Goal: Information Seeking & Learning: Learn about a topic

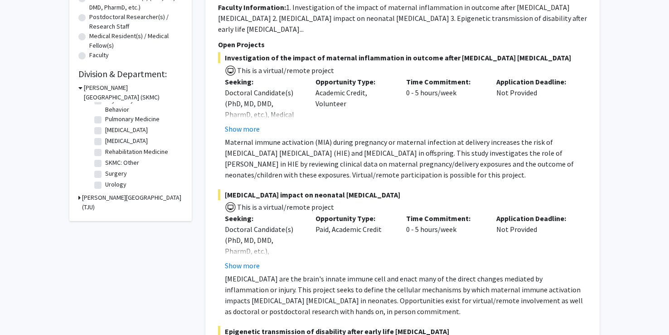
scroll to position [227, 0]
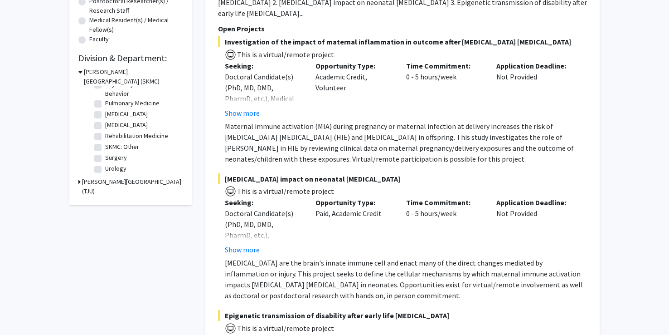
click at [106, 160] on label "Surgery" at bounding box center [116, 158] width 22 height 10
click at [106, 159] on input "Surgery" at bounding box center [108, 156] width 6 height 6
checkbox input "true"
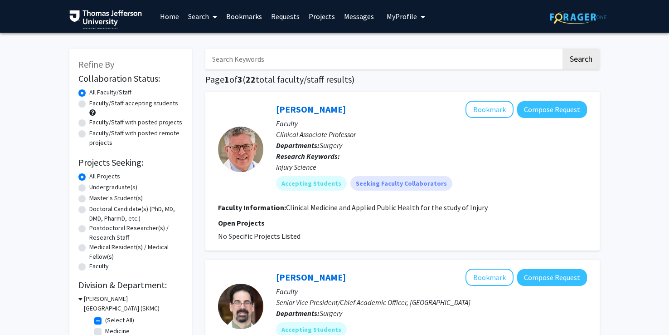
click at [558, 179] on div "Stanton Miller Bookmark Compose Request Faculty Clinical Associate Professor De…" at bounding box center [402, 171] width 395 height 159
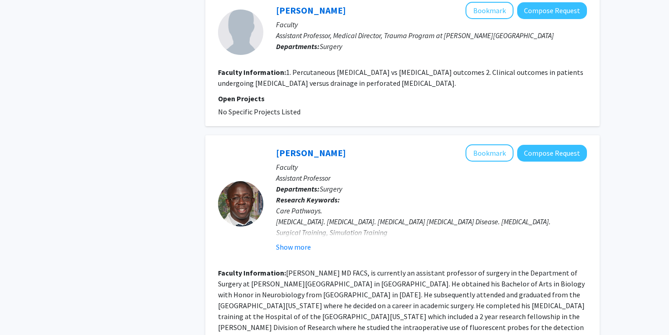
scroll to position [1315, 0]
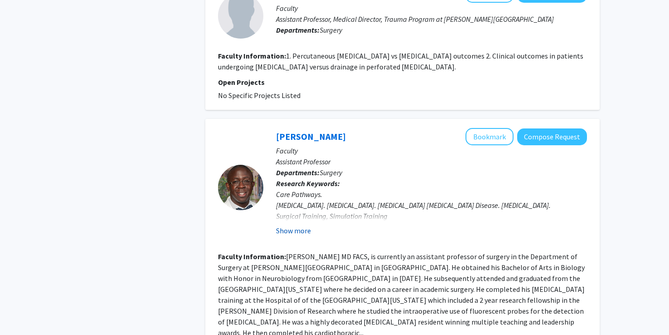
click at [293, 236] on button "Show more" at bounding box center [293, 230] width 35 height 11
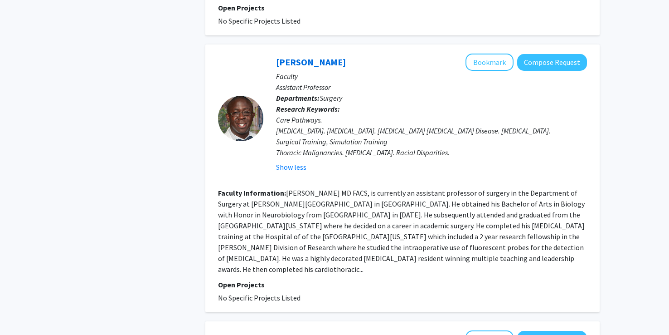
scroll to position [1406, 0]
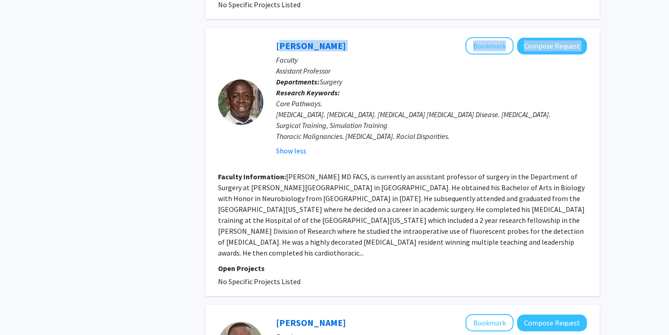
drag, startPoint x: 385, startPoint y: 53, endPoint x: 273, endPoint y: 52, distance: 112.0
click at [274, 53] on div "Olugbenga Okusanya Bookmark Compose Request Faculty Assistant Professor Departm…" at bounding box center [425, 101] width 324 height 129
copy div "Olugbenga Okusanya Bookmark Compose Request"
click at [403, 54] on div "Olugbenga Okusanya Bookmark Compose Request" at bounding box center [431, 45] width 311 height 17
drag, startPoint x: 390, startPoint y: 54, endPoint x: 278, endPoint y: 60, distance: 111.3
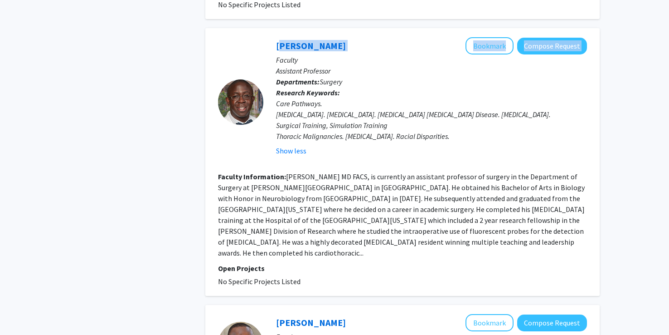
click at [278, 54] on div "Olugbenga Okusanya Bookmark Compose Request" at bounding box center [431, 45] width 311 height 17
copy div "Olugbenga Okusanya Bookmark Compose Request"
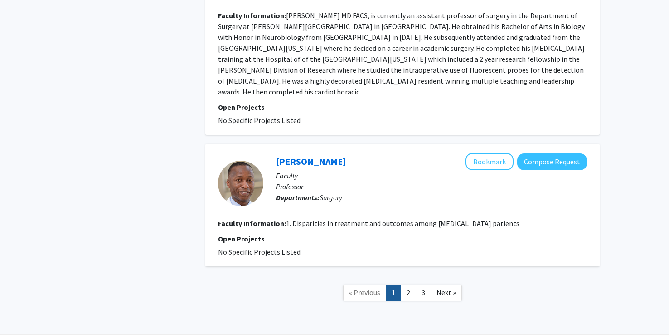
scroll to position [1587, 0]
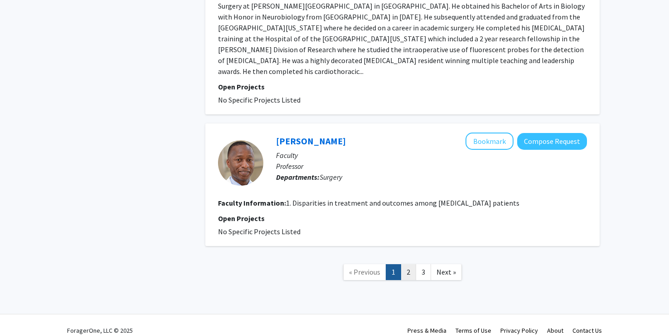
click at [411, 269] on link "2" at bounding box center [408, 272] width 15 height 16
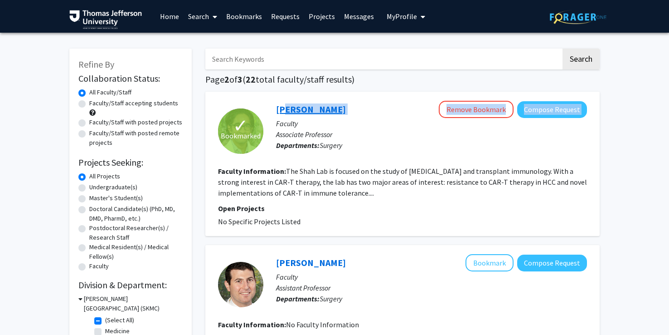
drag, startPoint x: 358, startPoint y: 106, endPoint x: 279, endPoint y: 110, distance: 79.0
click at [279, 110] on div "Ashesh Shah Remove Bookmark Compose Request" at bounding box center [431, 109] width 311 height 17
drag, startPoint x: 279, startPoint y: 110, endPoint x: 375, endPoint y: 113, distance: 96.2
click at [375, 113] on div "Ashesh Shah Remove Bookmark Compose Request" at bounding box center [431, 109] width 311 height 17
click at [352, 114] on div "Ashesh Shah Remove Bookmark Compose Request" at bounding box center [431, 109] width 311 height 17
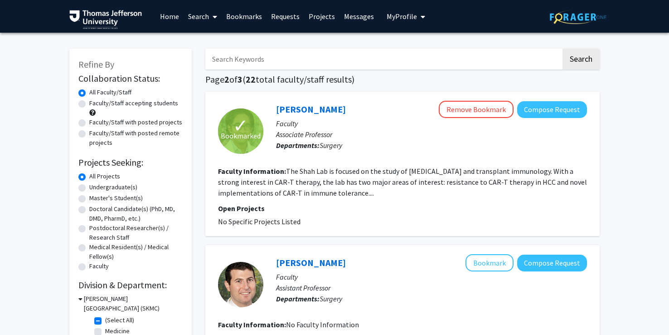
click at [348, 128] on div "Ashesh Shah Remove Bookmark Compose Request Faculty Associate Professor Departm…" at bounding box center [425, 131] width 324 height 60
drag, startPoint x: 322, startPoint y: 106, endPoint x: 277, endPoint y: 108, distance: 45.0
click at [277, 108] on div "Ashesh Shah Remove Bookmark Compose Request" at bounding box center [431, 109] width 311 height 17
copy link "Ashesh Shah"
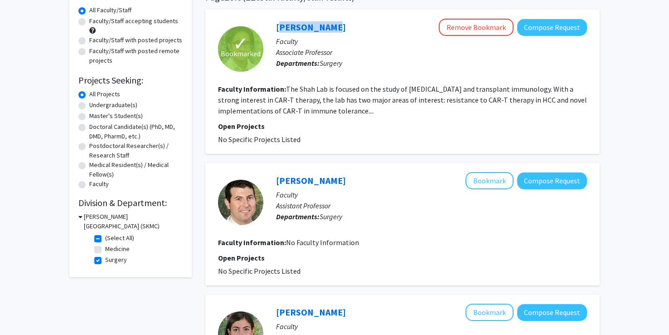
scroll to position [91, 0]
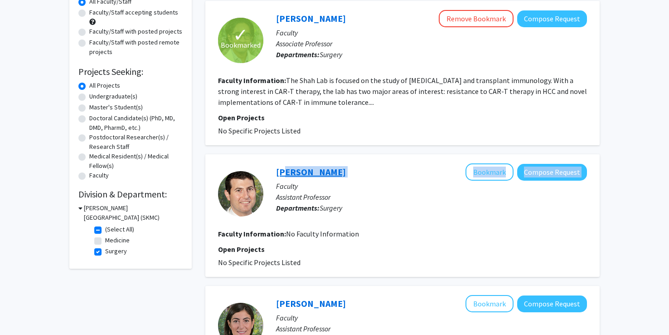
drag, startPoint x: 366, startPoint y: 179, endPoint x: 282, endPoint y: 170, distance: 84.4
click at [282, 170] on div "Michael Nooromid Bookmark Compose Request" at bounding box center [431, 171] width 311 height 17
drag, startPoint x: 282, startPoint y: 170, endPoint x: 348, endPoint y: 212, distance: 78.5
click at [348, 212] on p "Departments: Surgery" at bounding box center [431, 207] width 311 height 11
drag, startPoint x: 354, startPoint y: 171, endPoint x: 274, endPoint y: 172, distance: 79.8
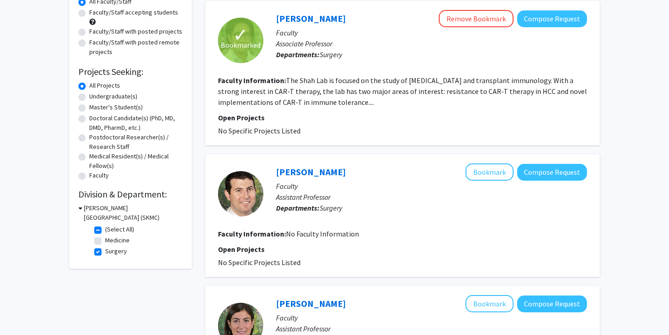
click at [274, 172] on div "Michael Nooromid Bookmark Compose Request Faculty Assistant Professor Departmen…" at bounding box center [425, 193] width 324 height 60
copy link "Michael Nooromid"
click at [370, 199] on p "Assistant Professor" at bounding box center [431, 196] width 311 height 11
click at [473, 175] on button "Bookmark" at bounding box center [490, 171] width 48 height 17
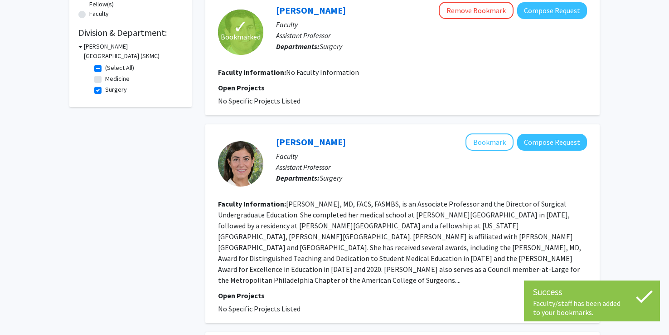
scroll to position [272, 0]
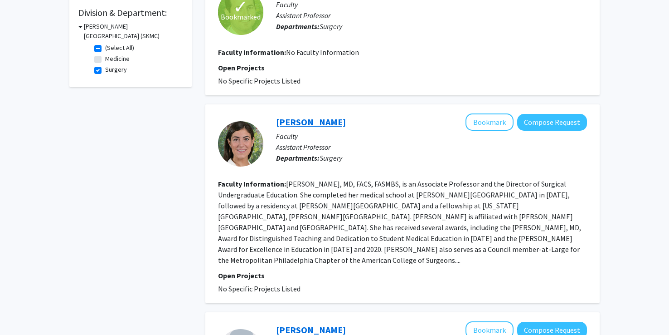
click at [310, 126] on link "Renee Tholey" at bounding box center [311, 121] width 70 height 11
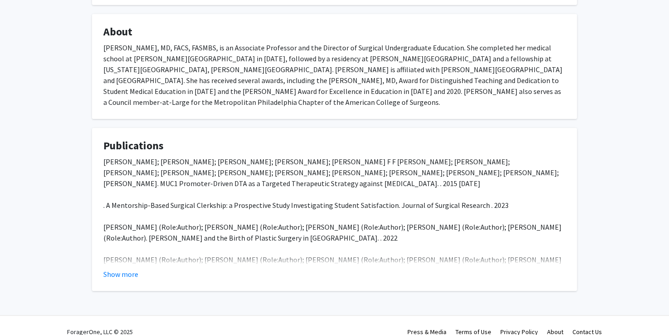
scroll to position [159, 0]
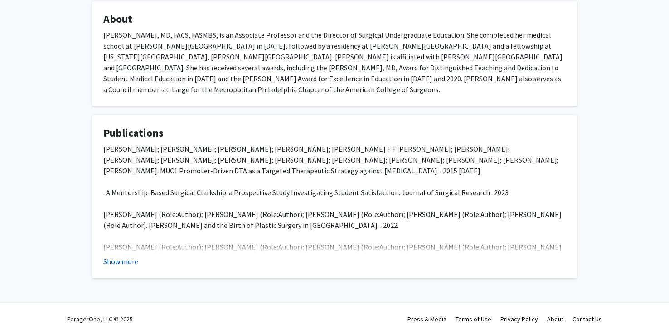
click at [107, 263] on button "Show more" at bounding box center [120, 261] width 35 height 11
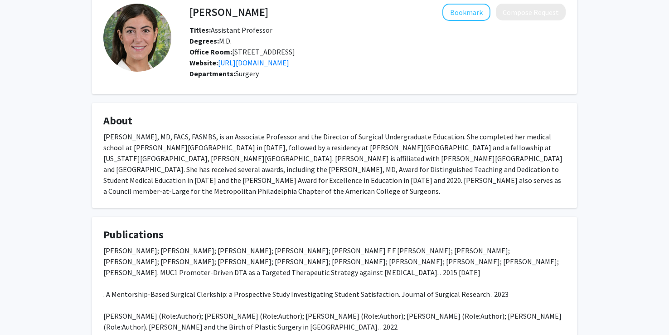
scroll to position [0, 0]
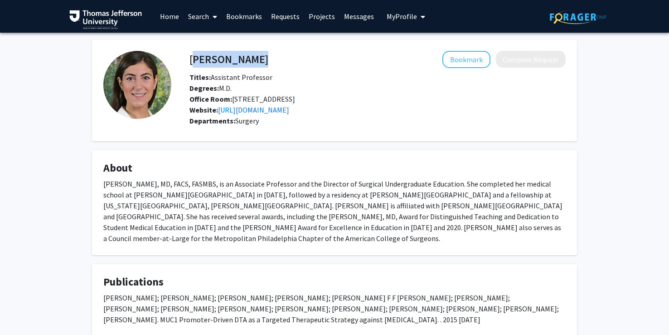
drag, startPoint x: 278, startPoint y: 57, endPoint x: 190, endPoint y: 61, distance: 87.2
click at [190, 61] on div "Renee Tholey Bookmark Compose Request" at bounding box center [378, 59] width 390 height 17
copy h4 "Renee Tholey"
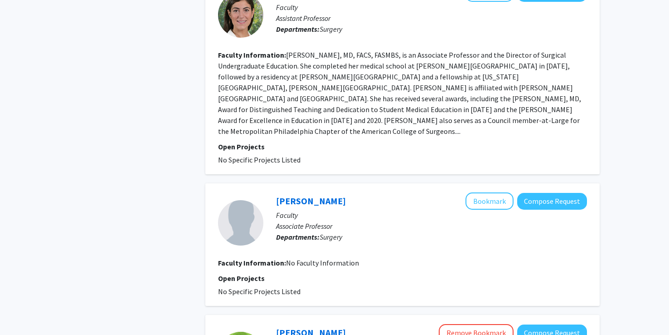
scroll to position [408, 0]
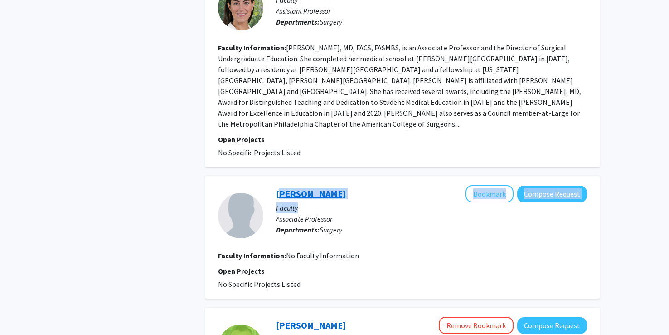
drag, startPoint x: 345, startPoint y: 191, endPoint x: 277, endPoint y: 185, distance: 68.7
click at [277, 185] on div "Scott Cowan Bookmark Compose Request Faculty Associate Professor Departments: S…" at bounding box center [425, 215] width 324 height 60
drag, startPoint x: 277, startPoint y: 185, endPoint x: 343, endPoint y: 195, distance: 67.4
click at [343, 202] on p "Faculty" at bounding box center [431, 207] width 311 height 11
click at [340, 185] on div "Scott Cowan Bookmark Compose Request" at bounding box center [431, 193] width 311 height 17
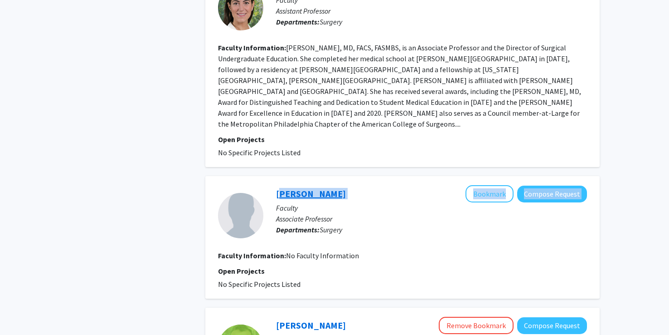
drag, startPoint x: 338, startPoint y: 180, endPoint x: 277, endPoint y: 180, distance: 61.7
click at [277, 185] on div "Scott Cowan Bookmark Compose Request" at bounding box center [431, 193] width 311 height 17
drag, startPoint x: 277, startPoint y: 180, endPoint x: 264, endPoint y: 184, distance: 13.3
click at [263, 185] on section "Scott Cowan Bookmark Compose Request Faculty Associate Professor Departments: S…" at bounding box center [402, 215] width 369 height 60
drag, startPoint x: 328, startPoint y: 182, endPoint x: 278, endPoint y: 183, distance: 50.3
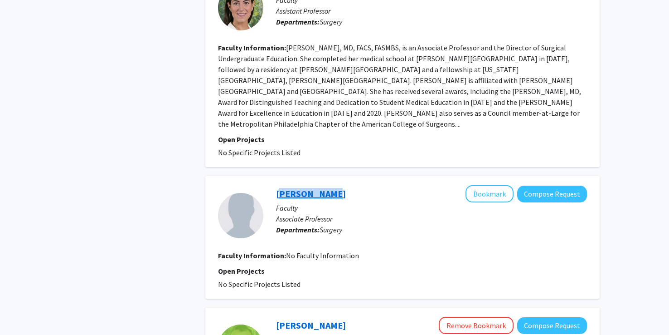
click at [278, 185] on div "Scott Cowan Bookmark Compose Request" at bounding box center [431, 193] width 311 height 17
copy link "Scott Cowan"
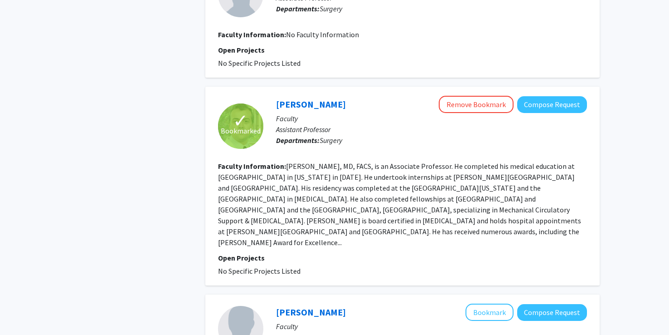
scroll to position [635, 0]
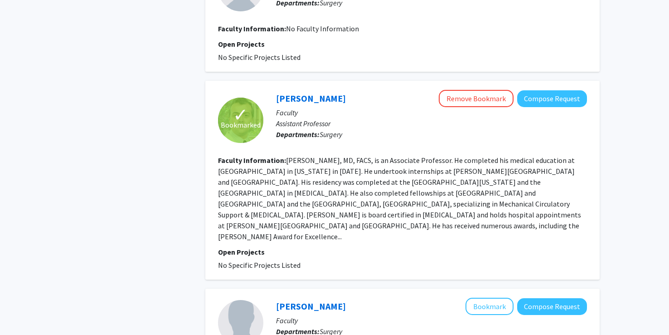
drag, startPoint x: 412, startPoint y: 90, endPoint x: 296, endPoint y: 87, distance: 116.1
click at [296, 90] on div "Vakhtang Tchantchaleishvili Remove Bookmark Compose Request" at bounding box center [431, 98] width 311 height 17
drag, startPoint x: 296, startPoint y: 87, endPoint x: 362, endPoint y: 155, distance: 95.2
click at [362, 156] on fg-read-more "Vakhtang Tchantchaleishvili, MD, FACS, is an Associate Professor. He completed …" at bounding box center [399, 198] width 363 height 85
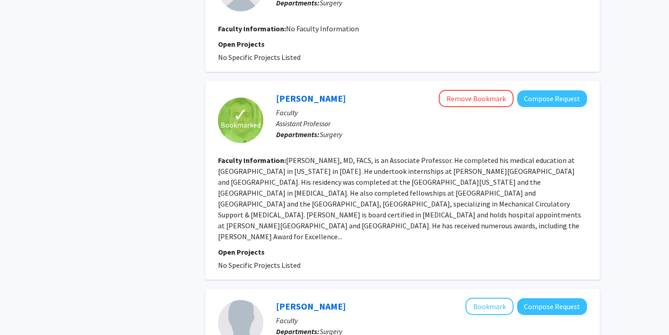
click at [280, 107] on p "Faculty" at bounding box center [431, 112] width 311 height 11
drag, startPoint x: 275, startPoint y: 86, endPoint x: 388, endPoint y: 74, distance: 113.5
click at [388, 81] on div "✓ Bookmarked Vakhtang Tchantchaleishvili Remove Bookmark Compose Request Facult…" at bounding box center [402, 180] width 395 height 199
copy link "Vakhtang Tchantchaleishvili"
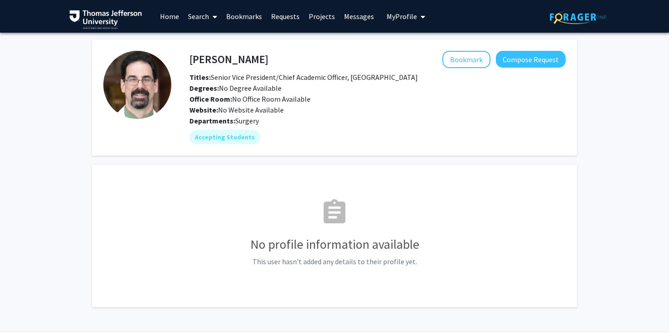
click at [238, 57] on h4 "Robert Barraco" at bounding box center [229, 59] width 79 height 17
click at [238, 57] on h4 "[PERSON_NAME]" at bounding box center [229, 59] width 79 height 17
copy h4 "[PERSON_NAME]"
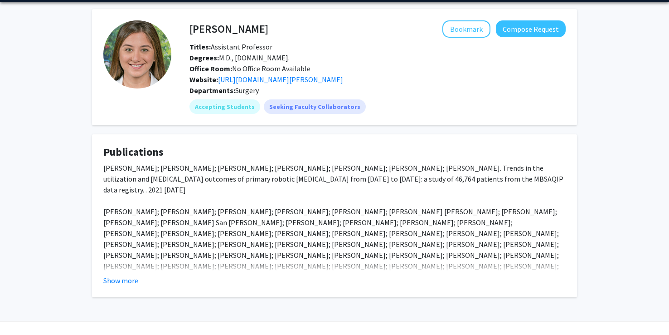
scroll to position [45, 0]
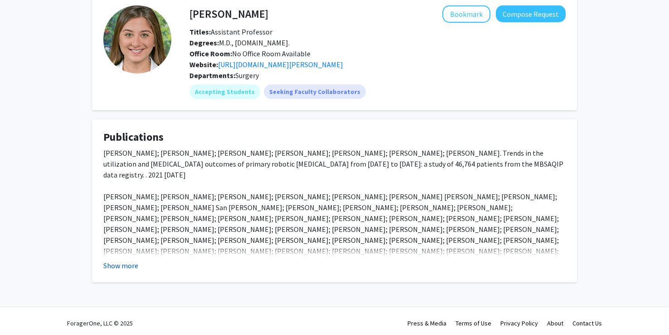
click at [123, 271] on button "Show more" at bounding box center [120, 265] width 35 height 11
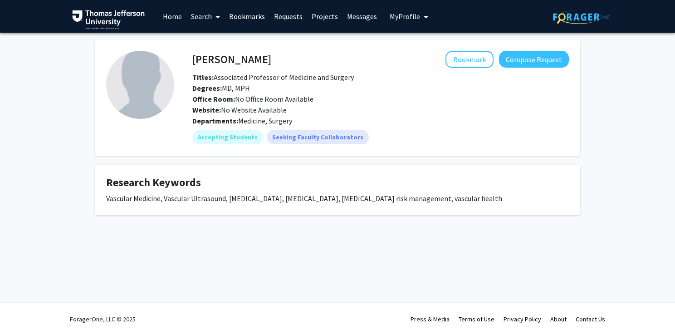
click at [228, 59] on h4 "[PERSON_NAME]" at bounding box center [231, 59] width 79 height 17
copy h4 "[PERSON_NAME]"
click at [464, 59] on button "Bookmark" at bounding box center [469, 59] width 48 height 17
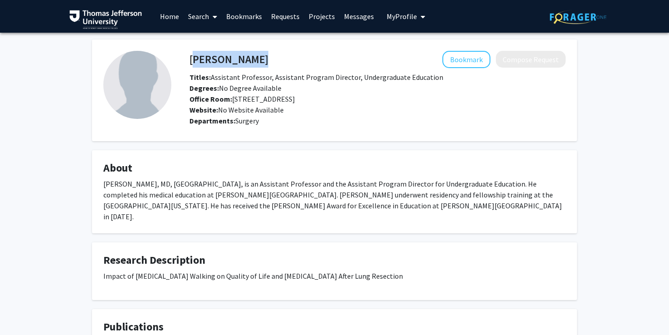
drag, startPoint x: 263, startPoint y: 59, endPoint x: 190, endPoint y: 59, distance: 73.0
click at [190, 59] on div "[PERSON_NAME] Bookmark Compose Request" at bounding box center [378, 59] width 390 height 17
copy h4 "[PERSON_NAME]"
